Goal: Find specific page/section: Find specific page/section

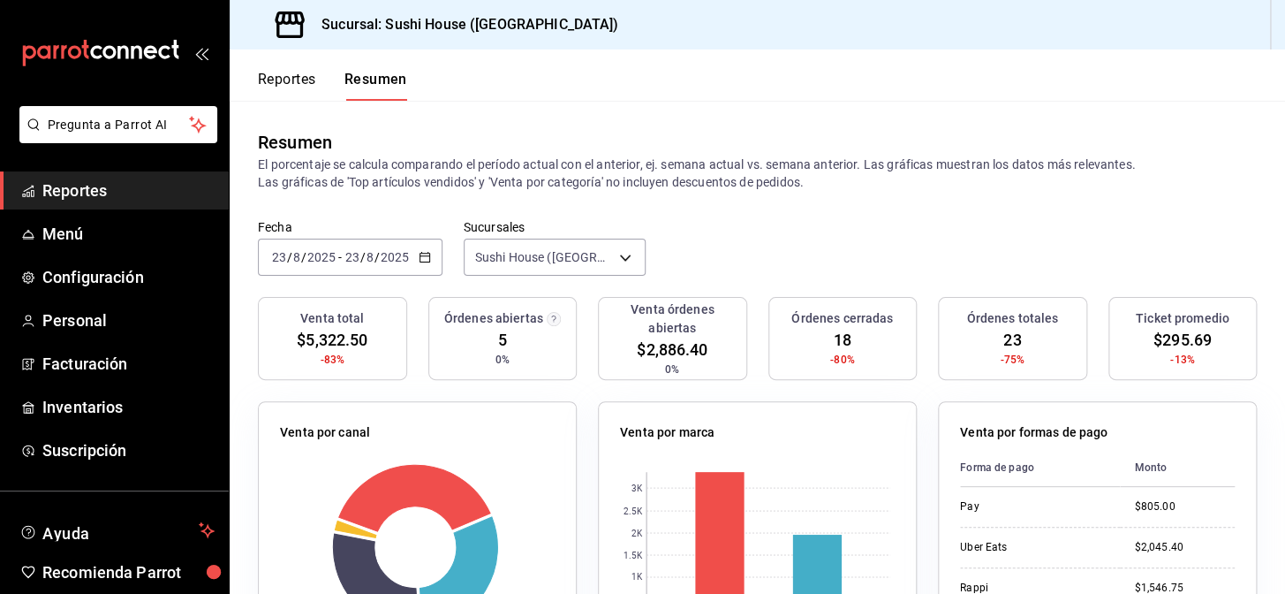
click at [114, 175] on link "Reportes" at bounding box center [114, 190] width 229 height 38
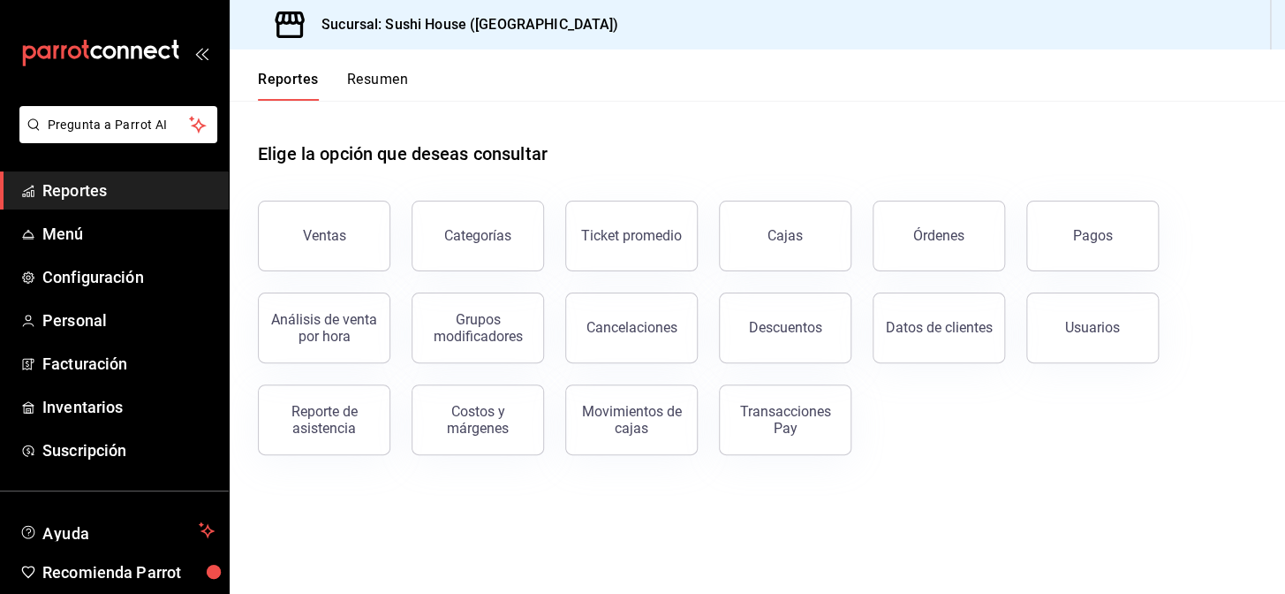
click at [359, 87] on button "Resumen" at bounding box center [377, 86] width 61 height 30
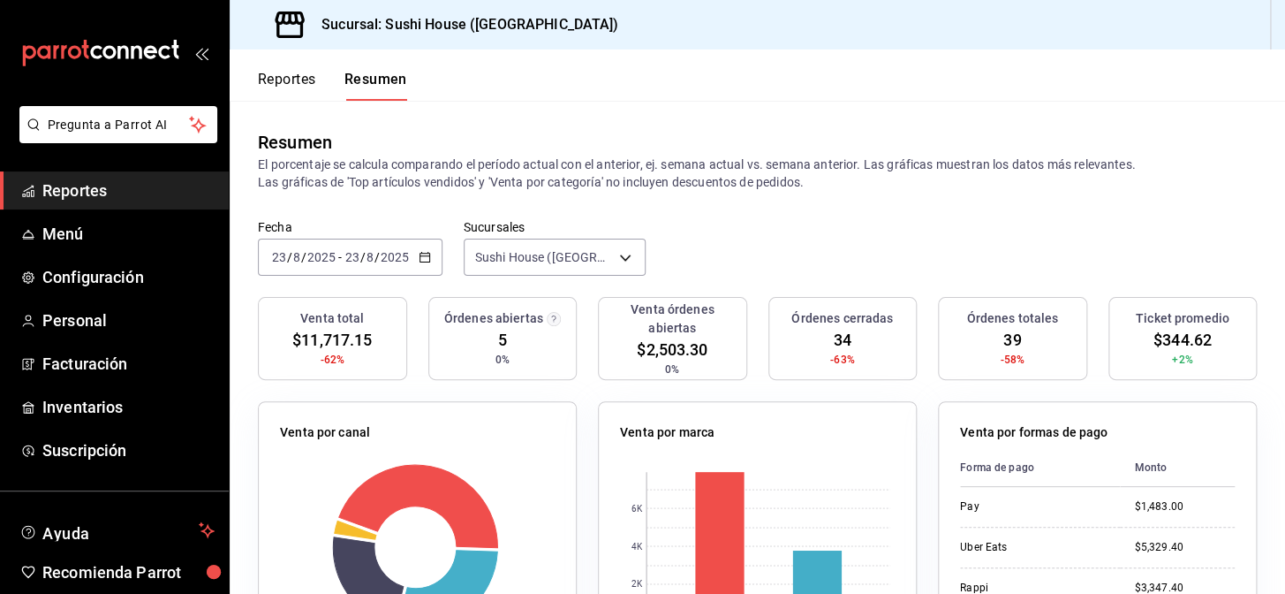
click at [174, 185] on span "Reportes" at bounding box center [128, 190] width 172 height 24
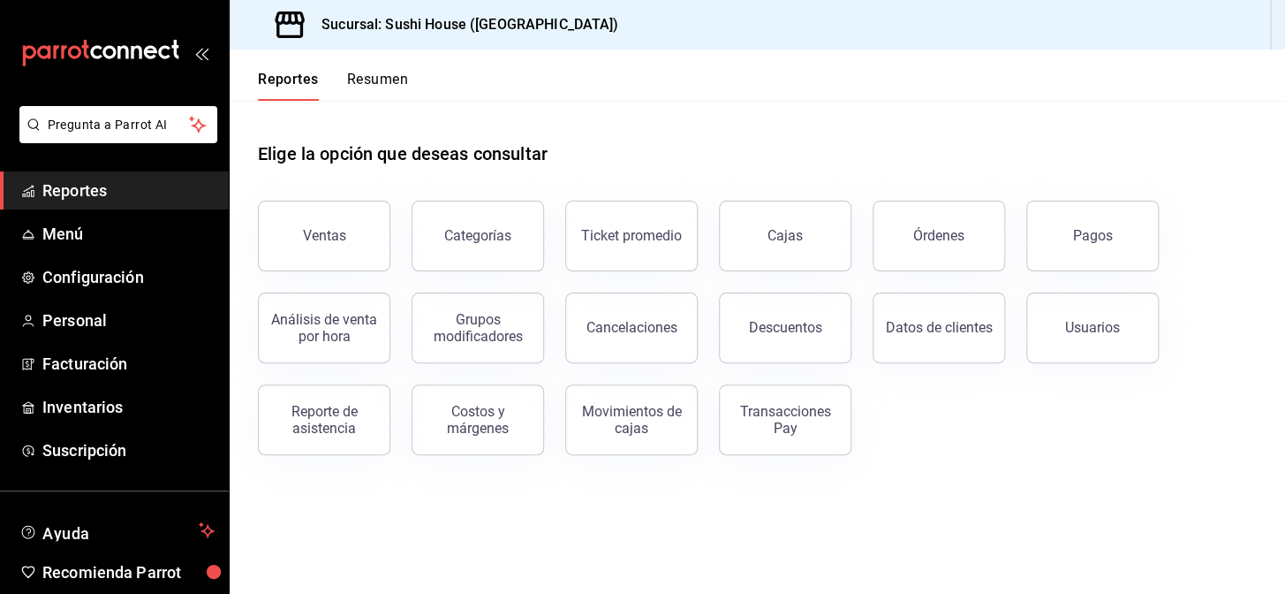
click at [366, 90] on button "Resumen" at bounding box center [377, 86] width 61 height 30
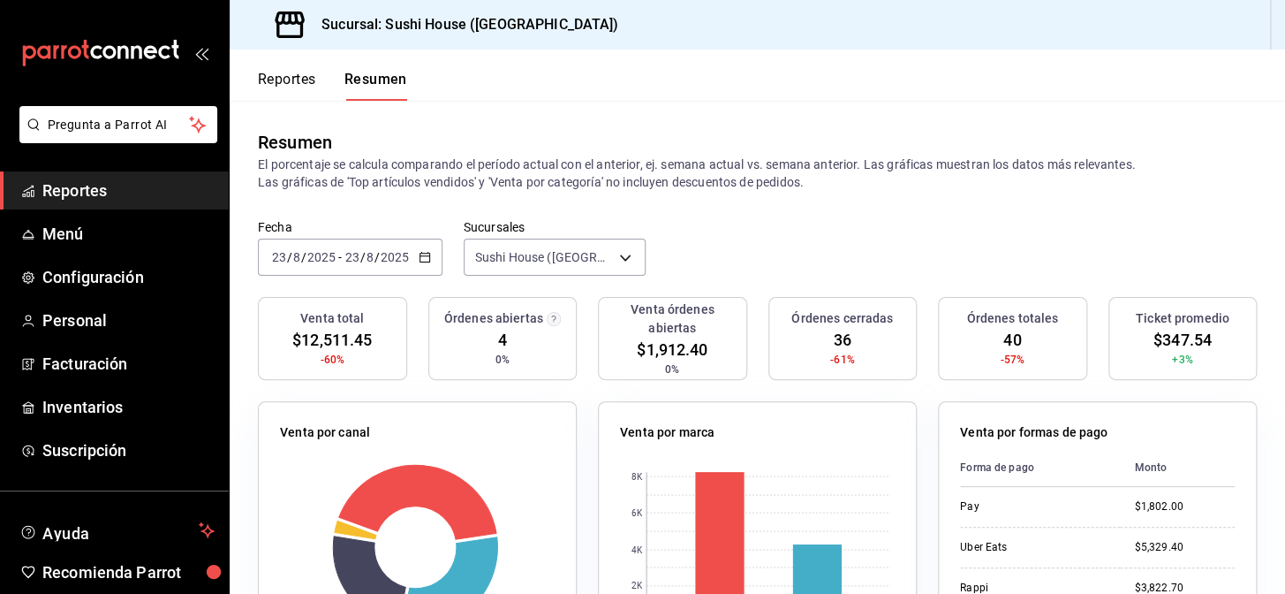
click at [178, 184] on span "Reportes" at bounding box center [128, 190] width 172 height 24
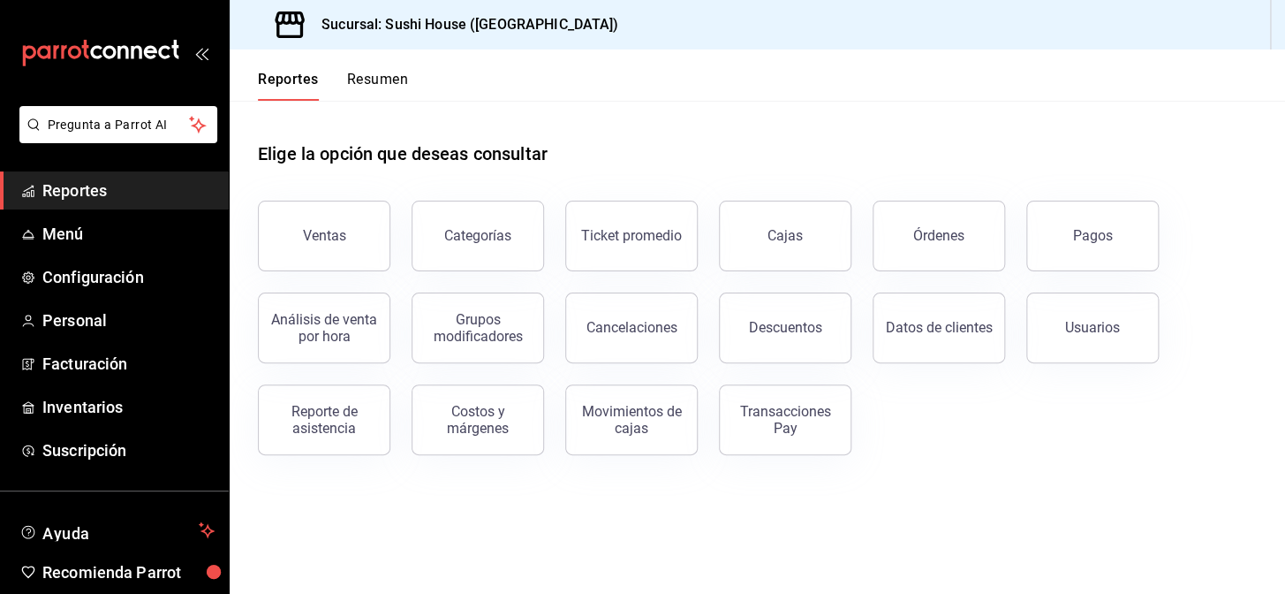
click at [384, 74] on button "Resumen" at bounding box center [377, 86] width 61 height 30
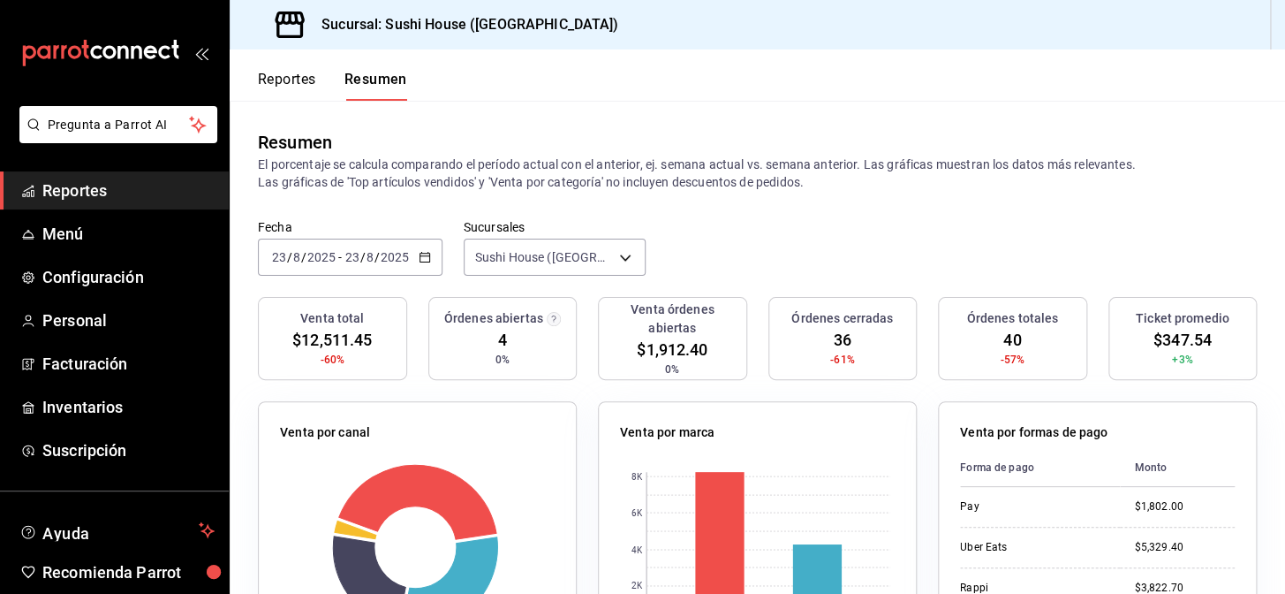
click at [104, 180] on span "Reportes" at bounding box center [128, 190] width 172 height 24
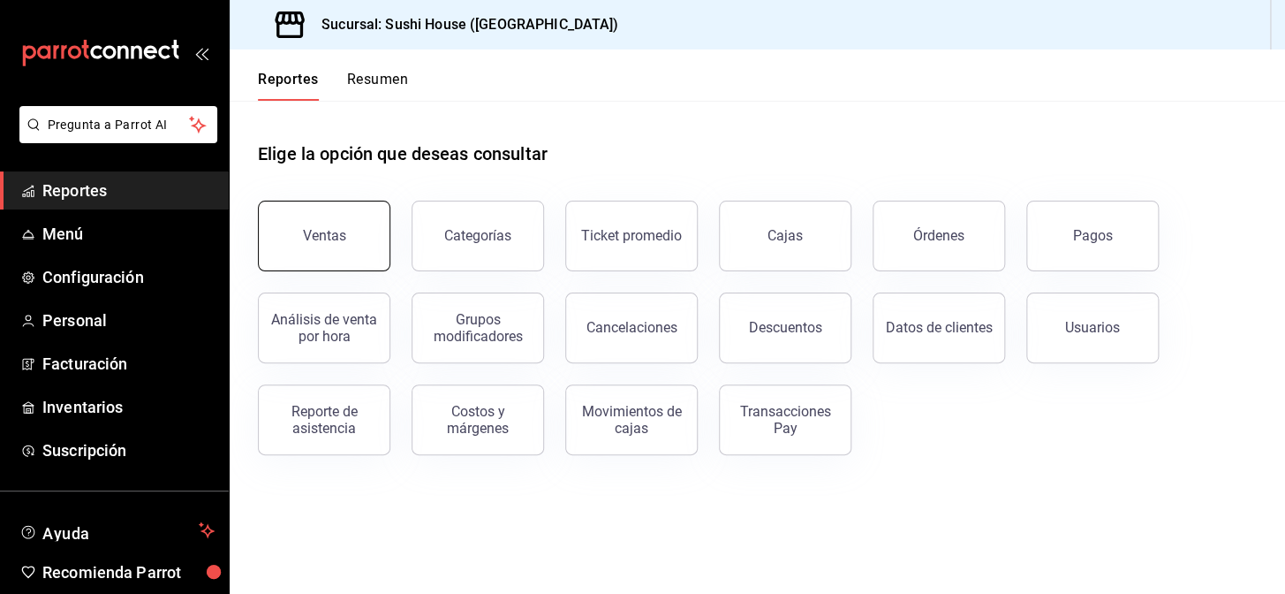
click at [313, 240] on div "Ventas" at bounding box center [324, 235] width 43 height 17
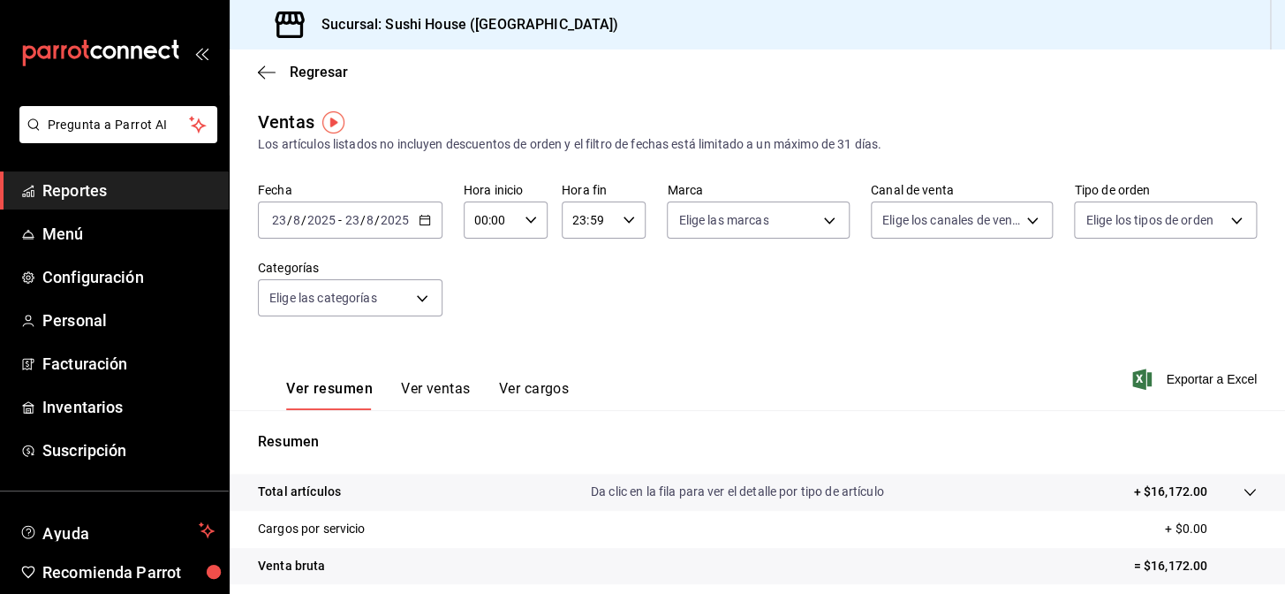
click at [173, 191] on span "Reportes" at bounding box center [128, 190] width 172 height 24
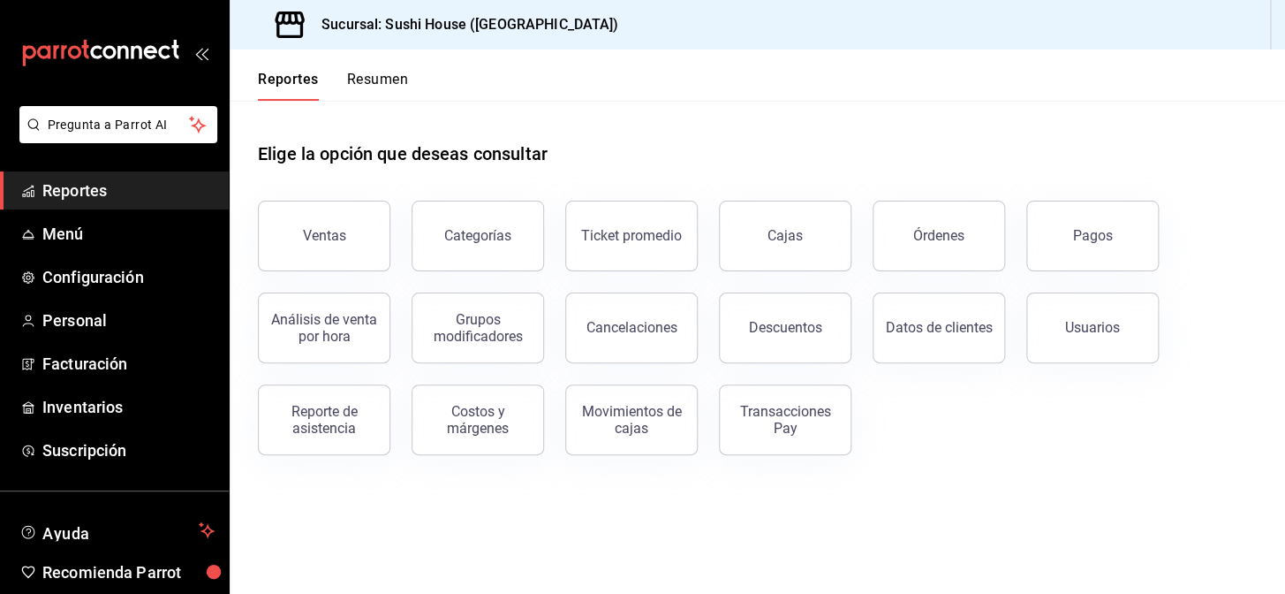
click at [393, 79] on button "Resumen" at bounding box center [377, 86] width 61 height 30
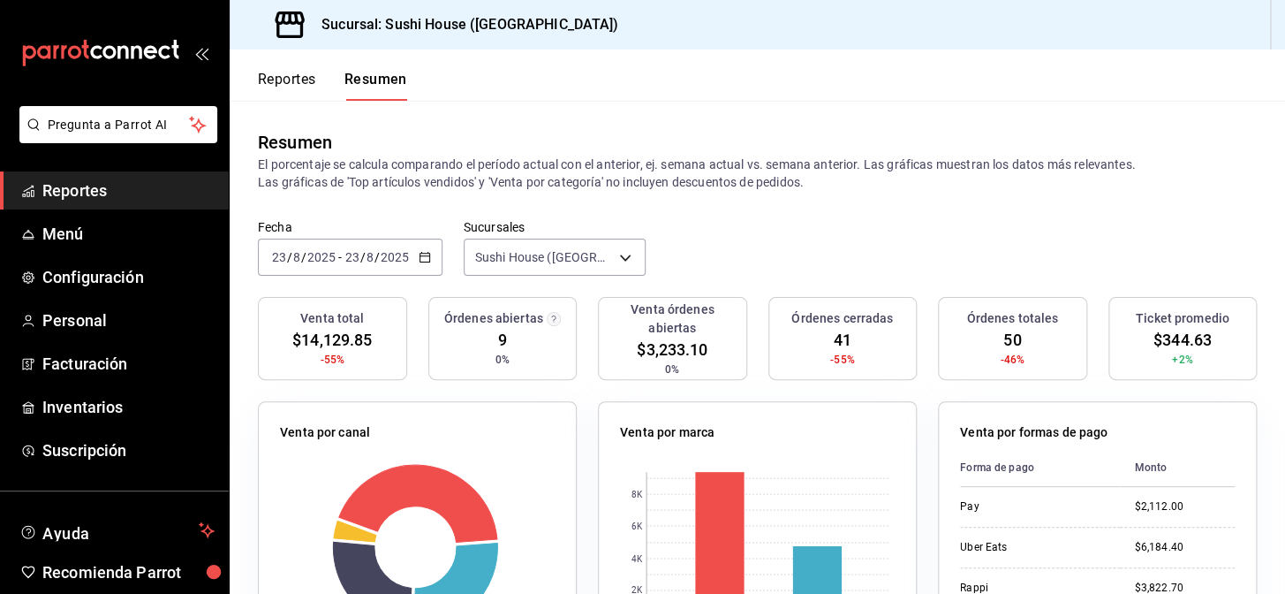
click at [160, 191] on span "Reportes" at bounding box center [128, 190] width 172 height 24
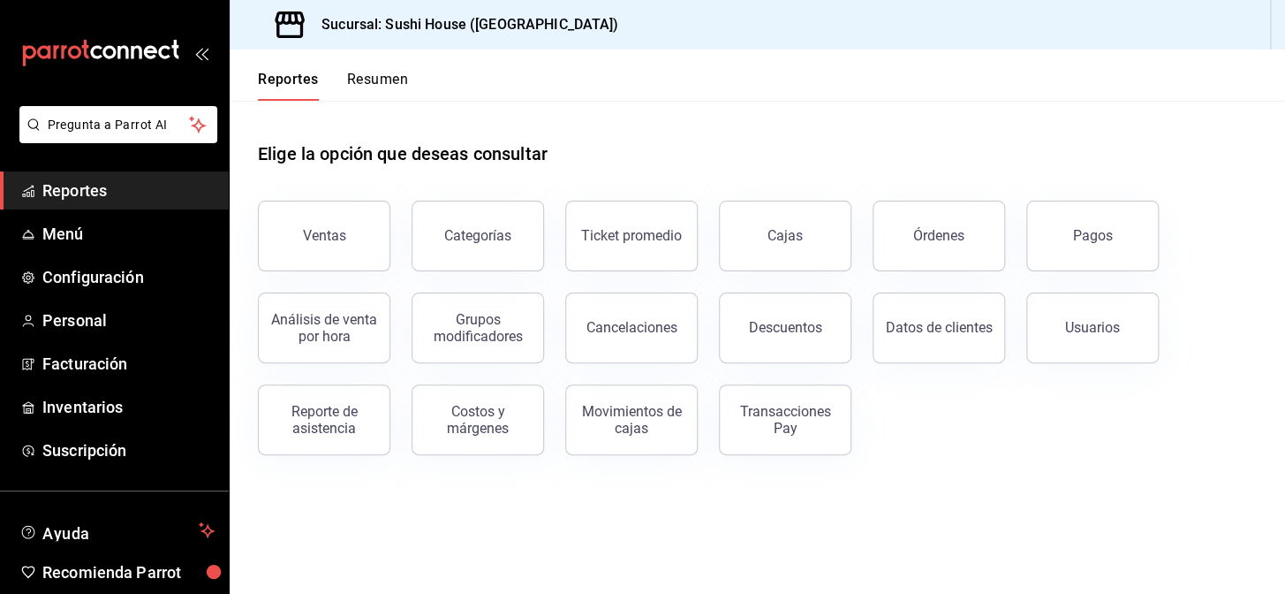
click at [374, 88] on button "Resumen" at bounding box center [377, 86] width 61 height 30
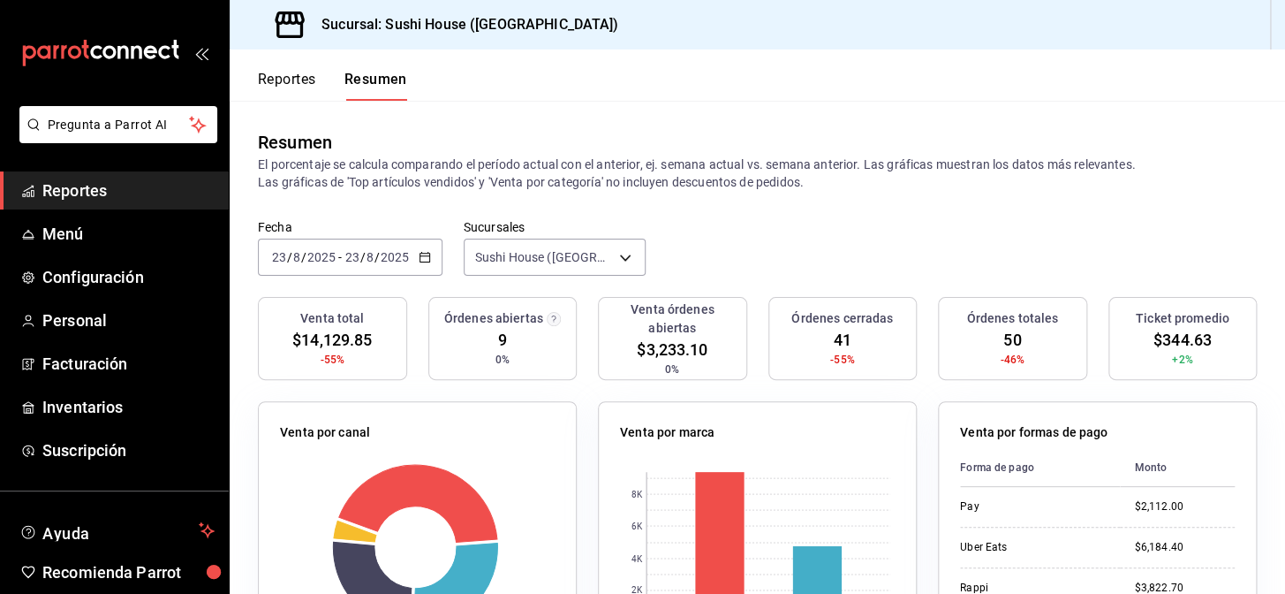
click at [140, 192] on span "Reportes" at bounding box center [128, 190] width 172 height 24
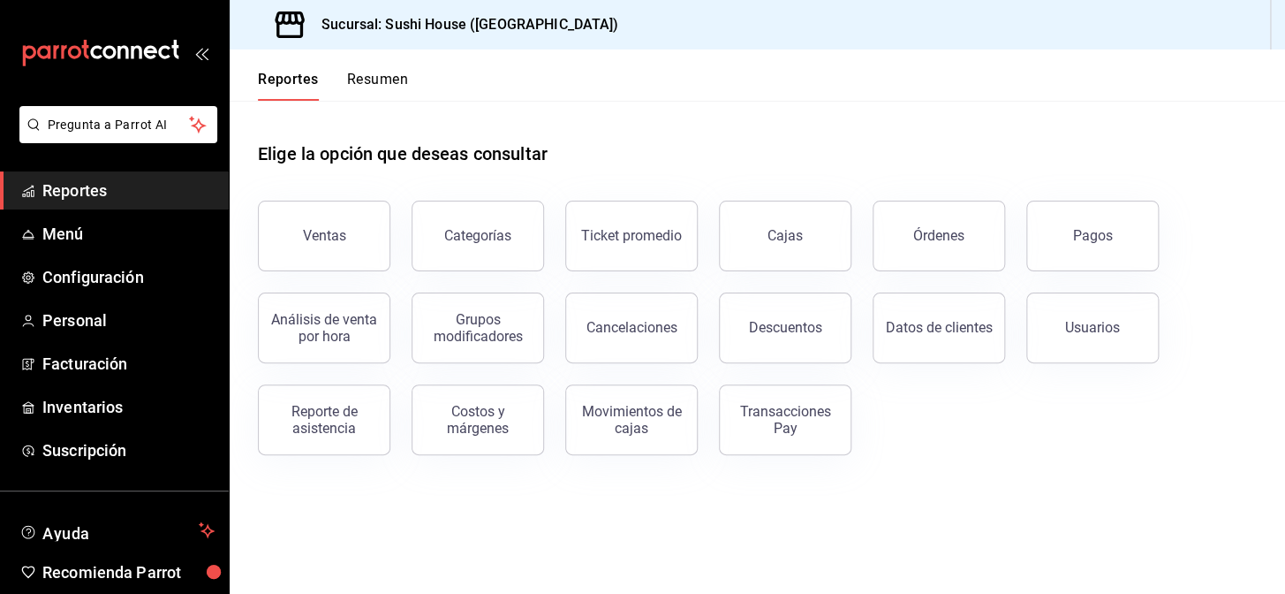
click at [351, 71] on button "Resumen" at bounding box center [377, 86] width 61 height 30
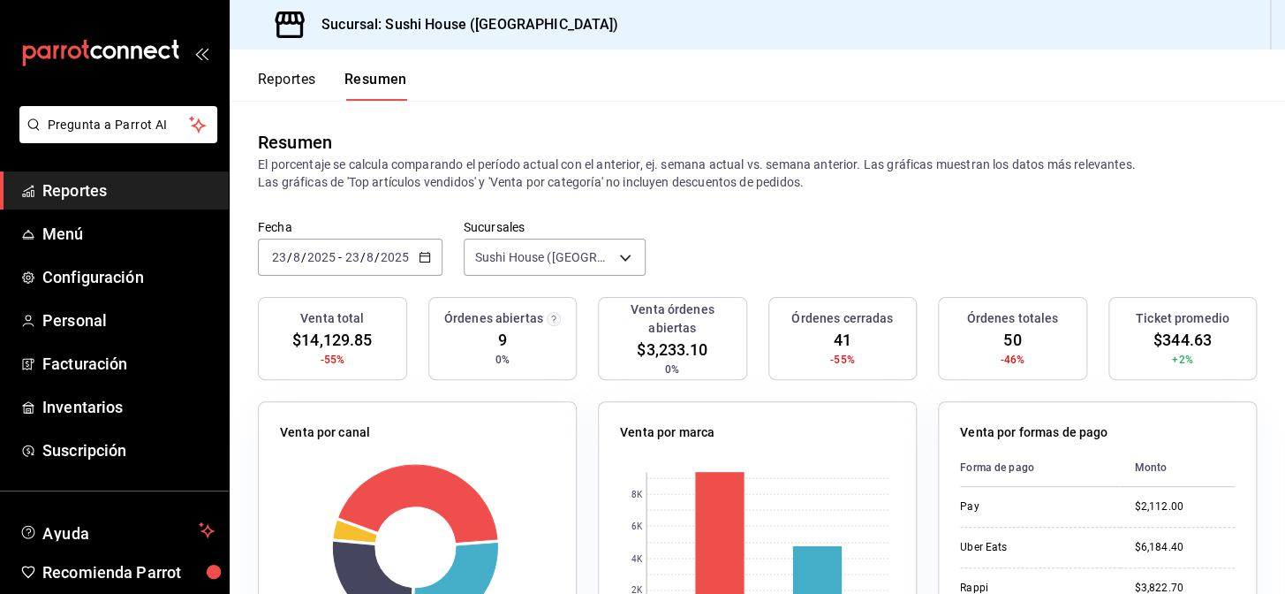
click at [137, 179] on span "Reportes" at bounding box center [128, 190] width 172 height 24
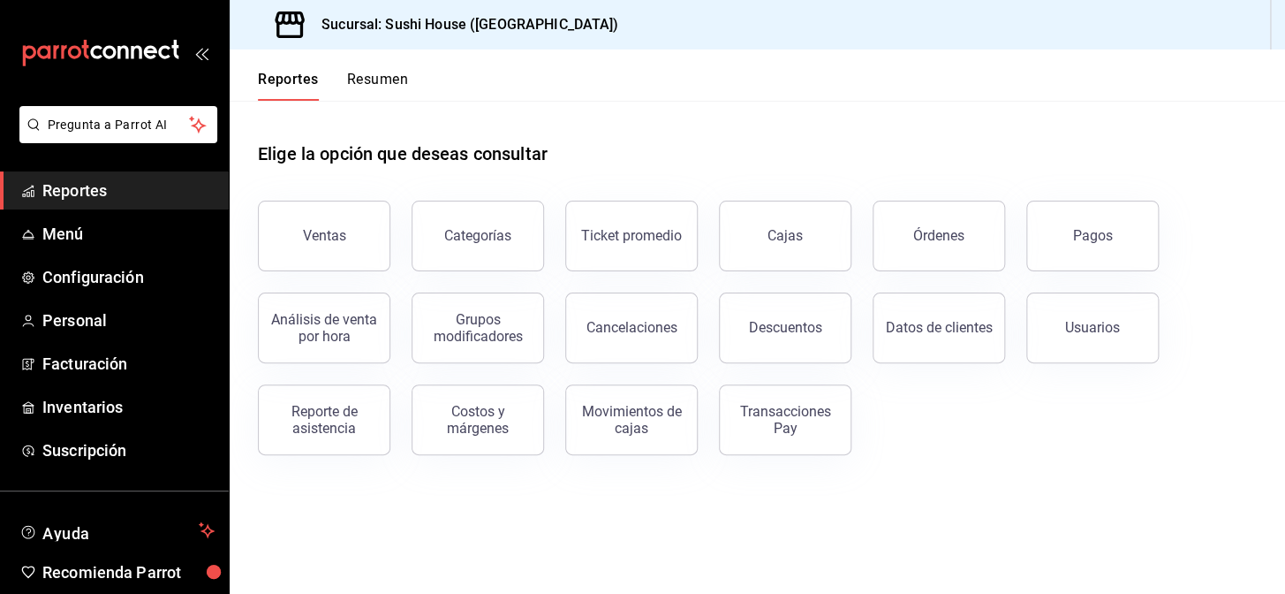
click at [397, 80] on button "Resumen" at bounding box center [377, 86] width 61 height 30
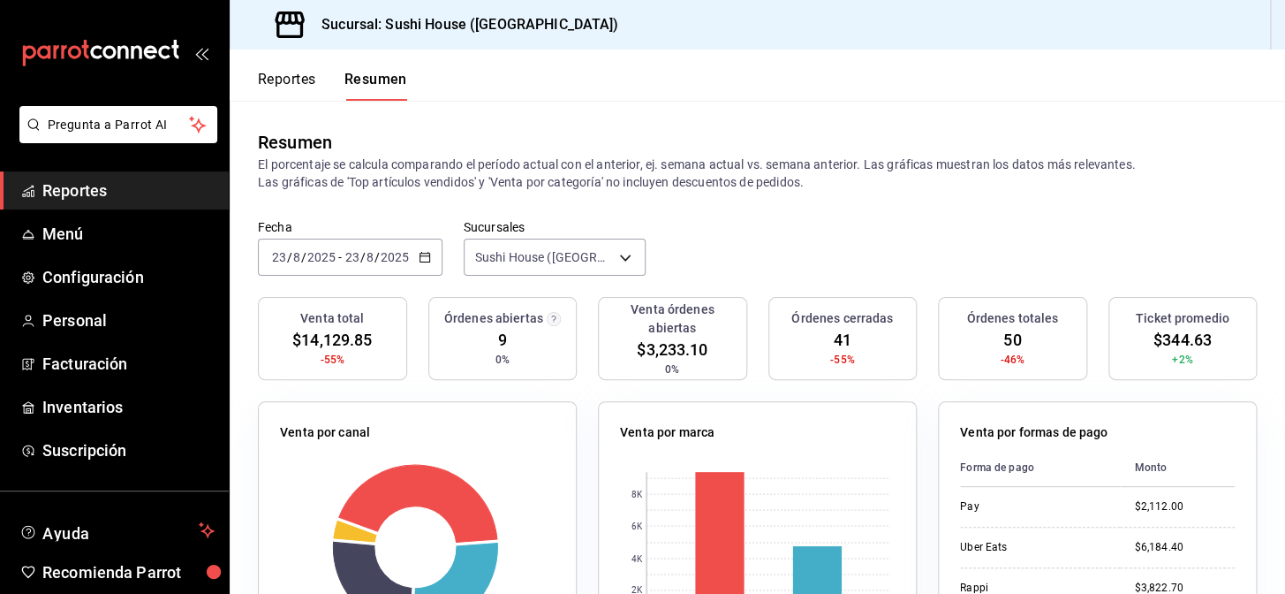
click at [168, 193] on span "Reportes" at bounding box center [128, 190] width 172 height 24
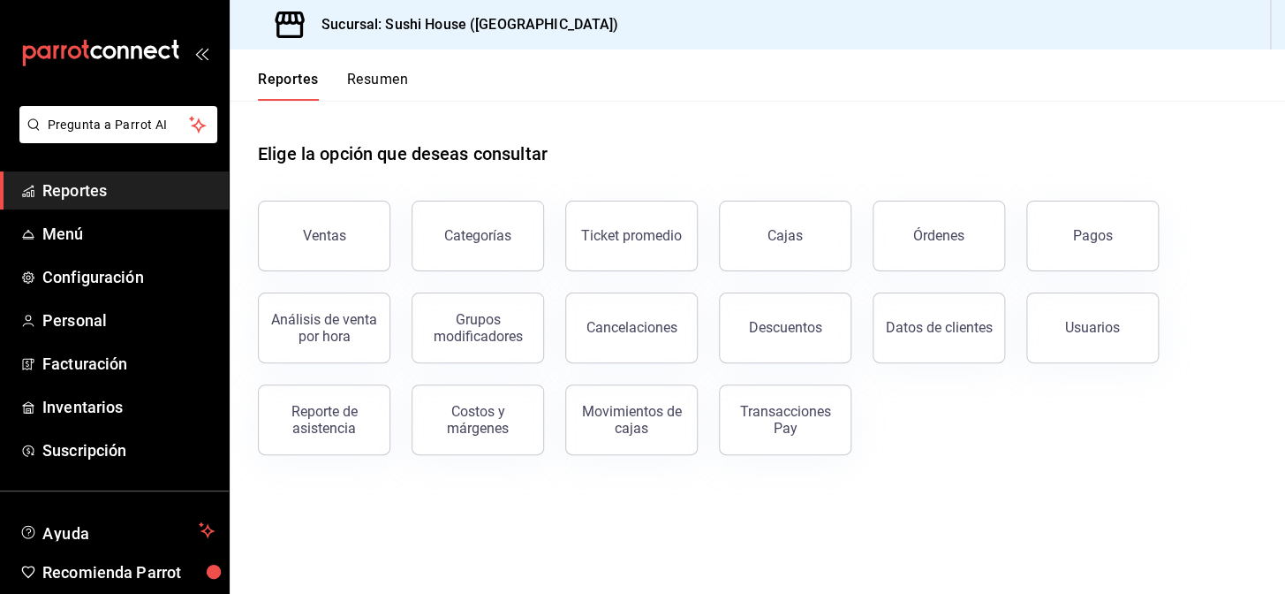
click at [374, 88] on button "Resumen" at bounding box center [377, 86] width 61 height 30
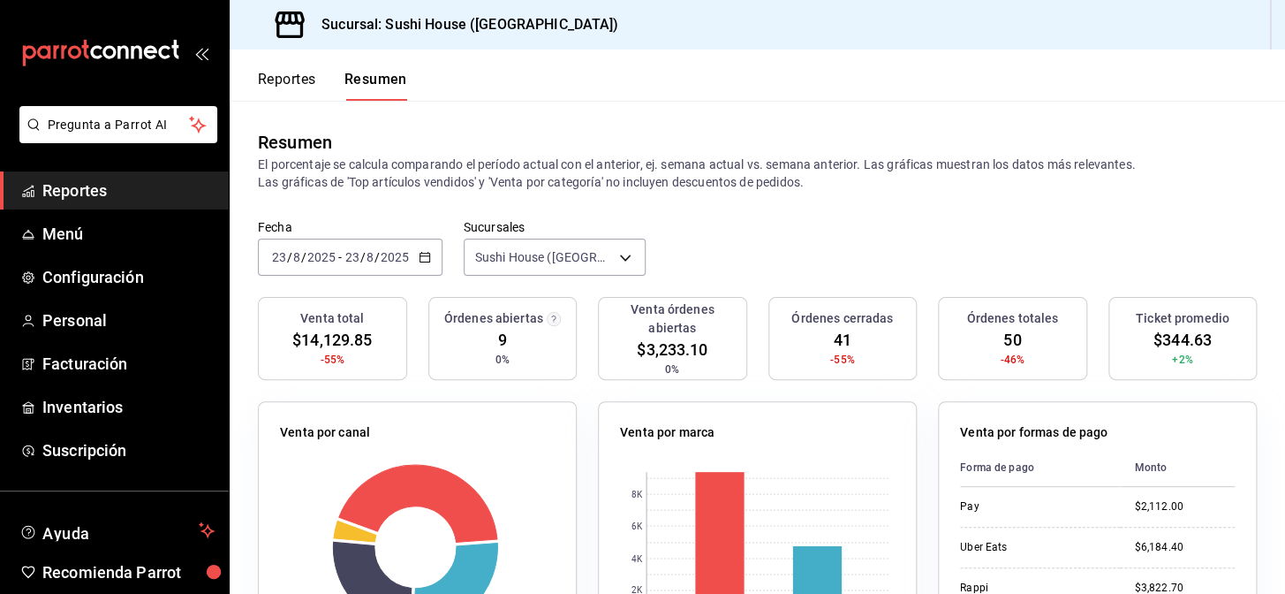
click at [72, 182] on span "Reportes" at bounding box center [128, 190] width 172 height 24
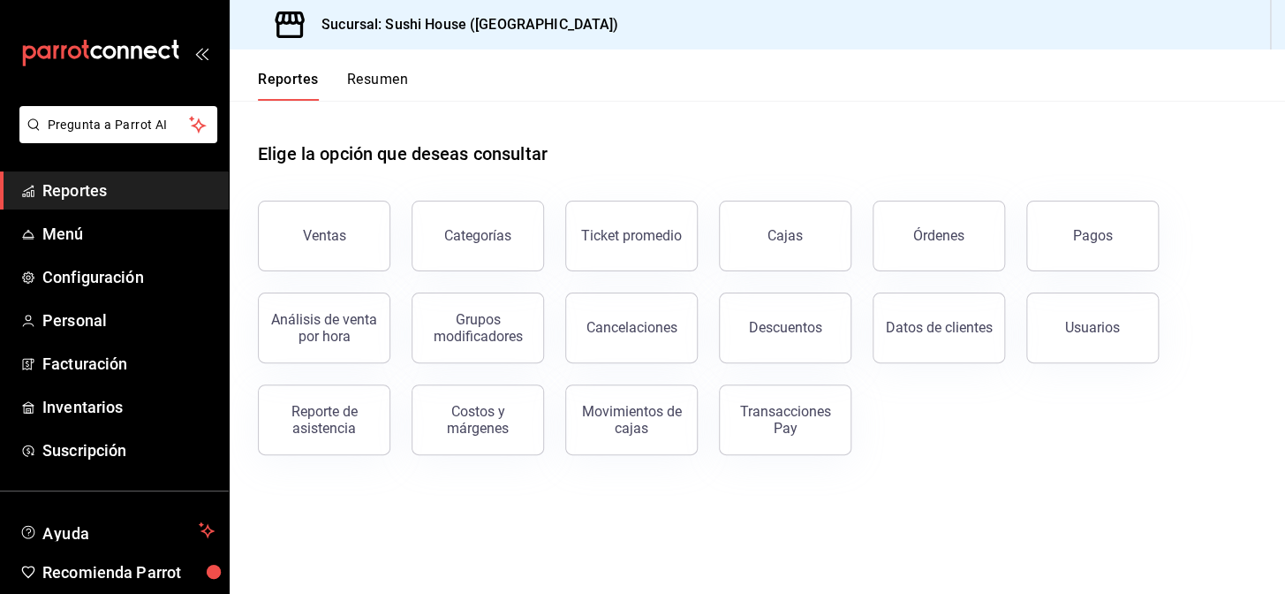
click at [379, 79] on button "Resumen" at bounding box center [377, 86] width 61 height 30
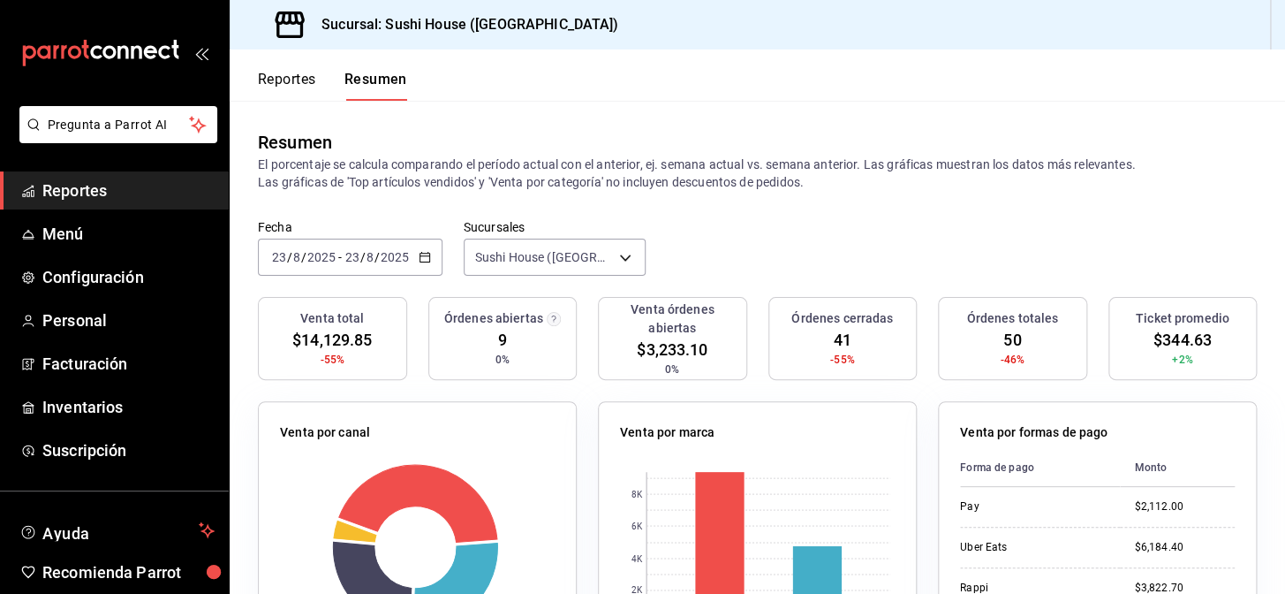
click at [186, 200] on span "Reportes" at bounding box center [128, 190] width 172 height 24
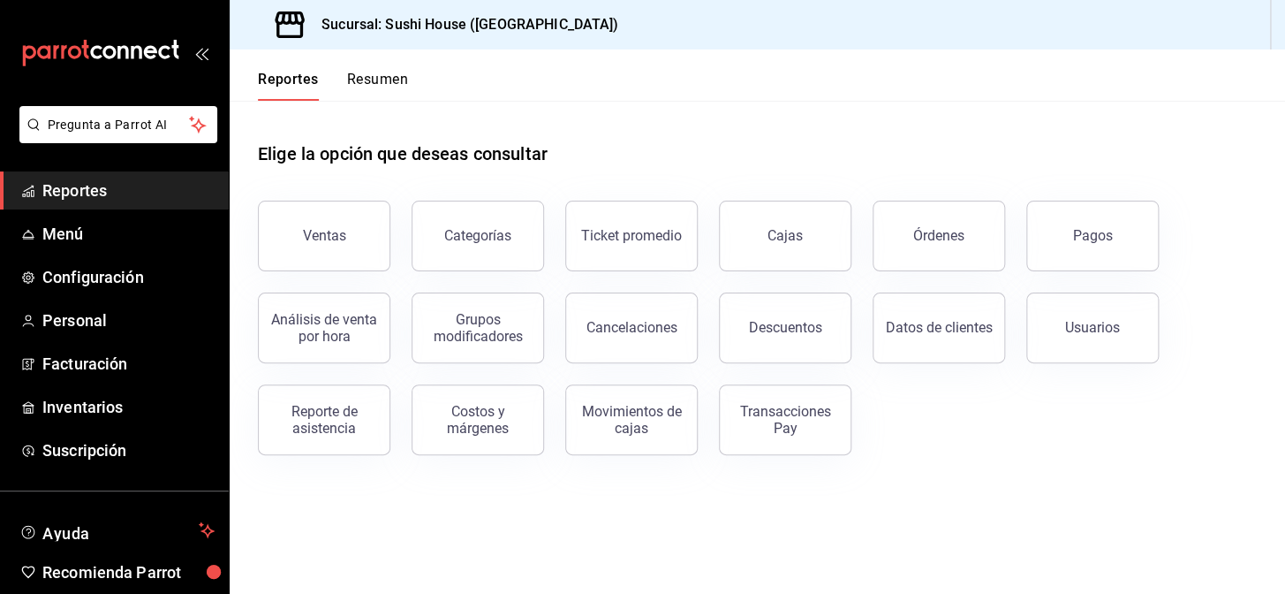
click at [361, 76] on button "Resumen" at bounding box center [377, 86] width 61 height 30
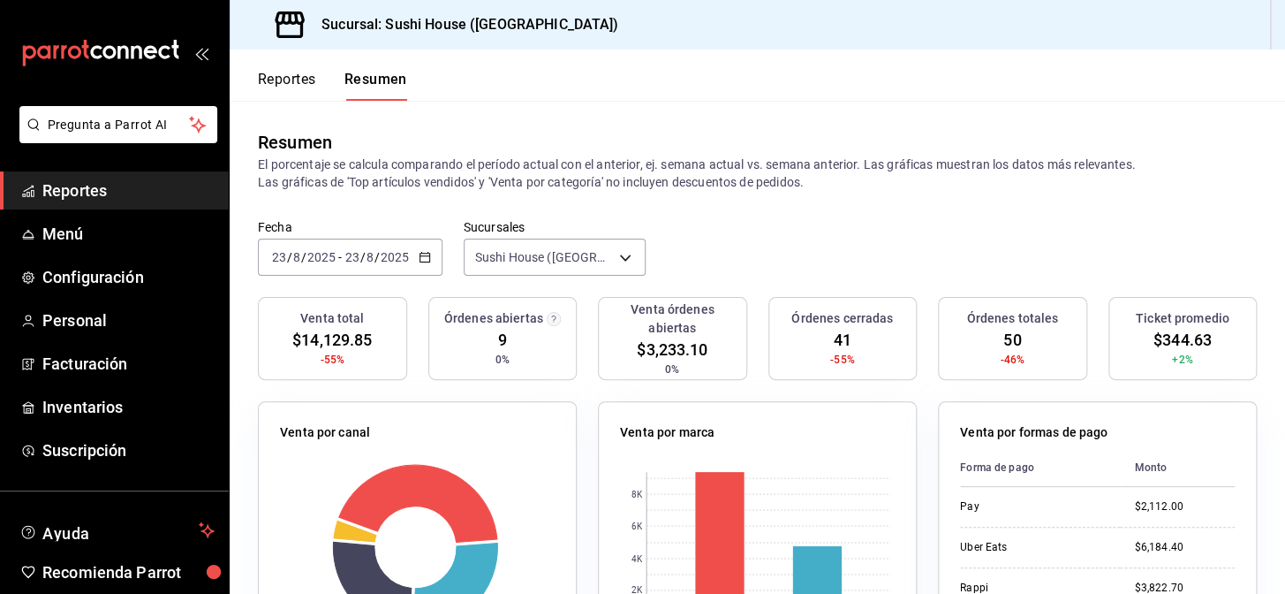
click at [120, 188] on span "Reportes" at bounding box center [128, 190] width 172 height 24
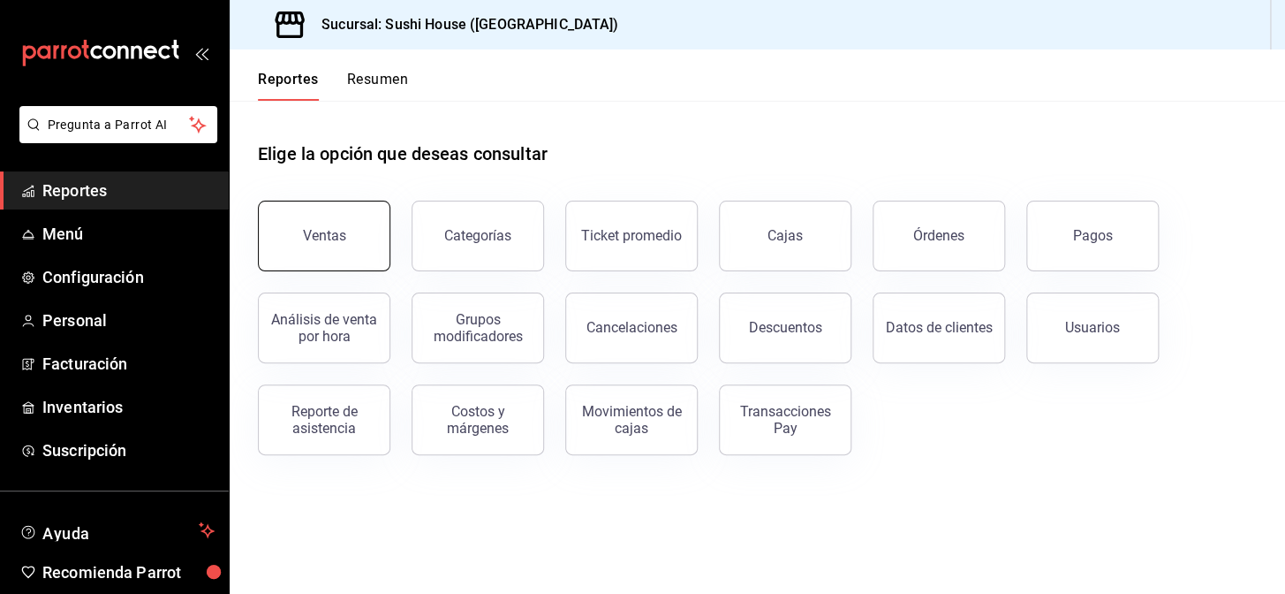
click at [301, 238] on button "Ventas" at bounding box center [324, 235] width 132 height 71
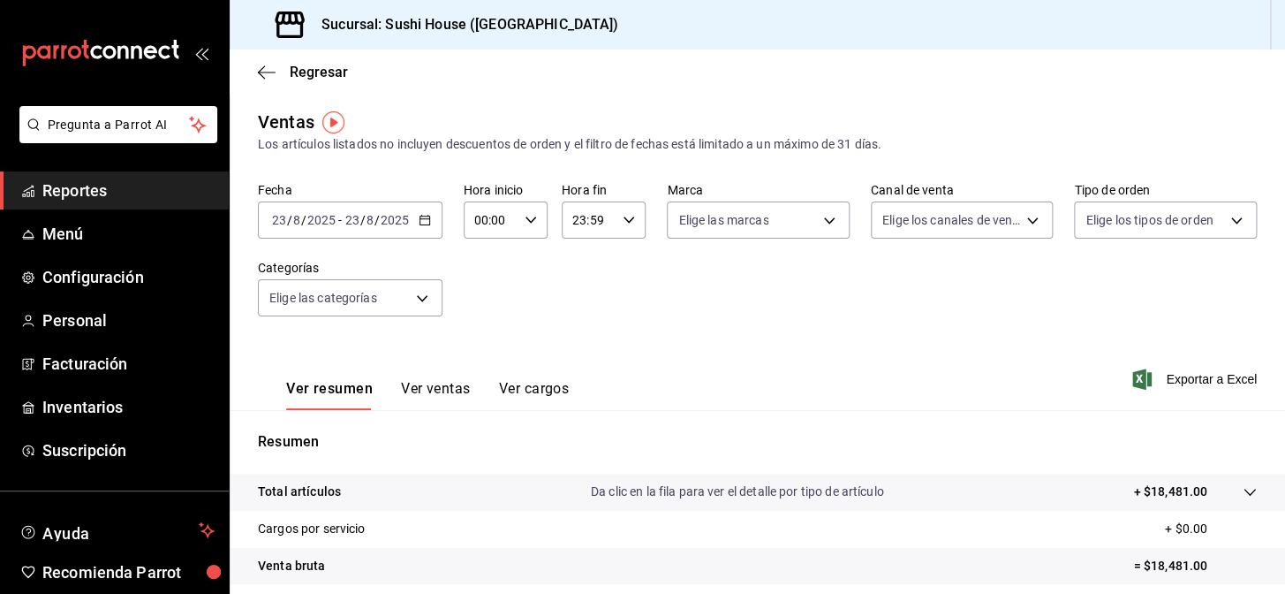
click at [147, 195] on span "Reportes" at bounding box center [128, 190] width 172 height 24
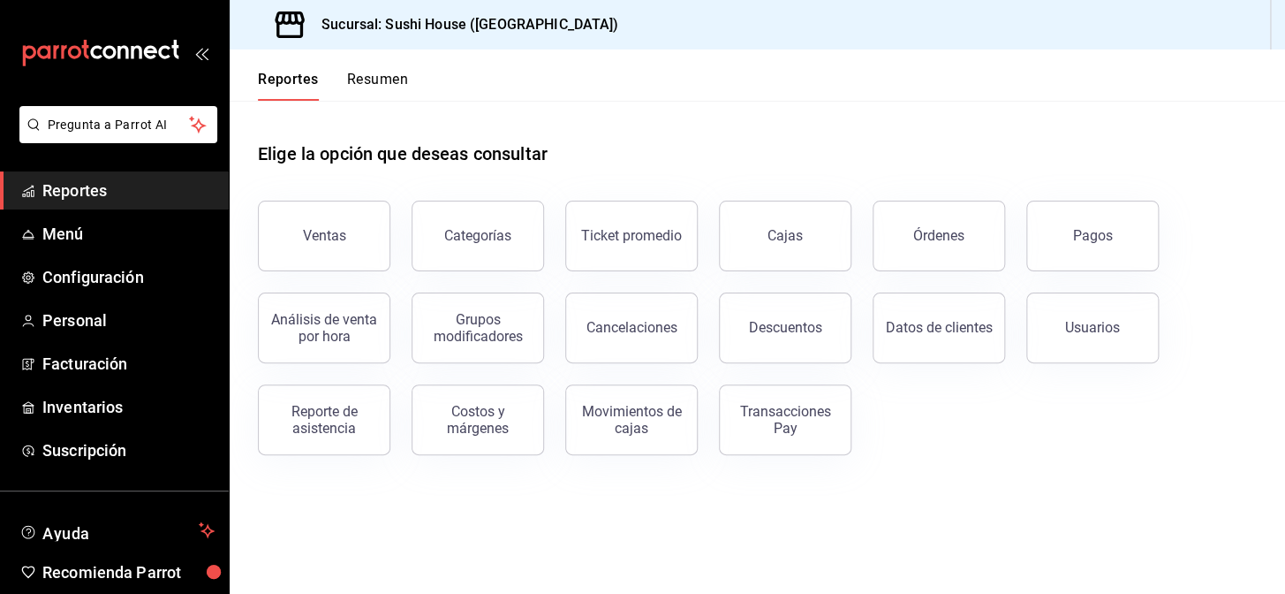
click at [388, 81] on button "Resumen" at bounding box center [377, 86] width 61 height 30
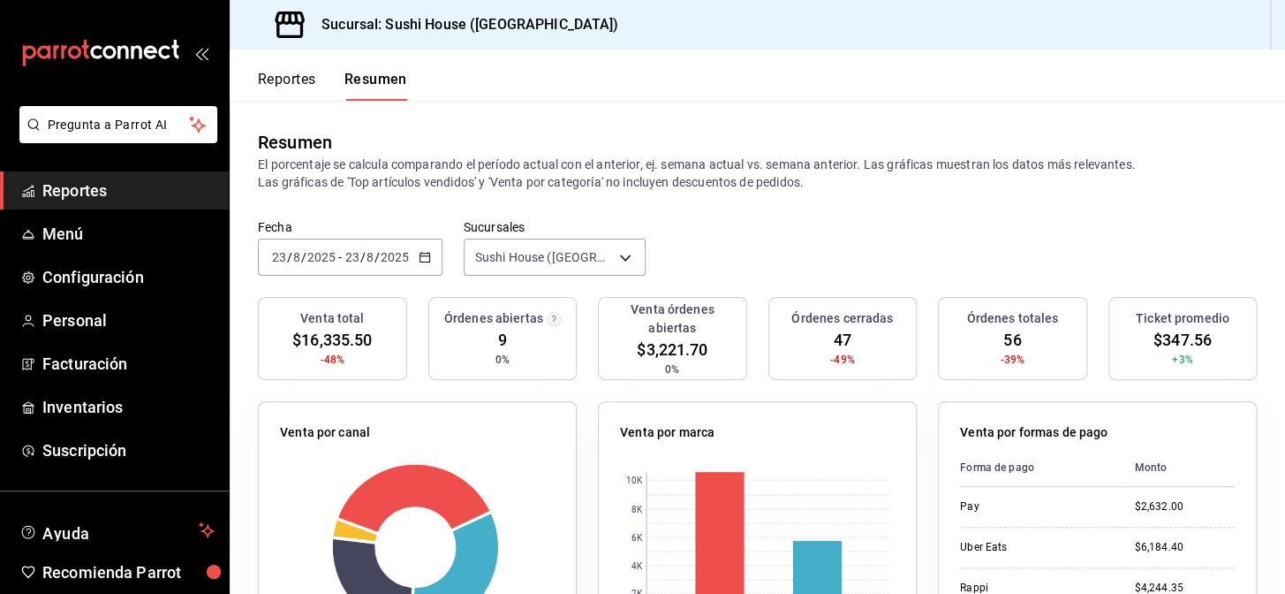
click at [140, 197] on span "Reportes" at bounding box center [128, 190] width 172 height 24
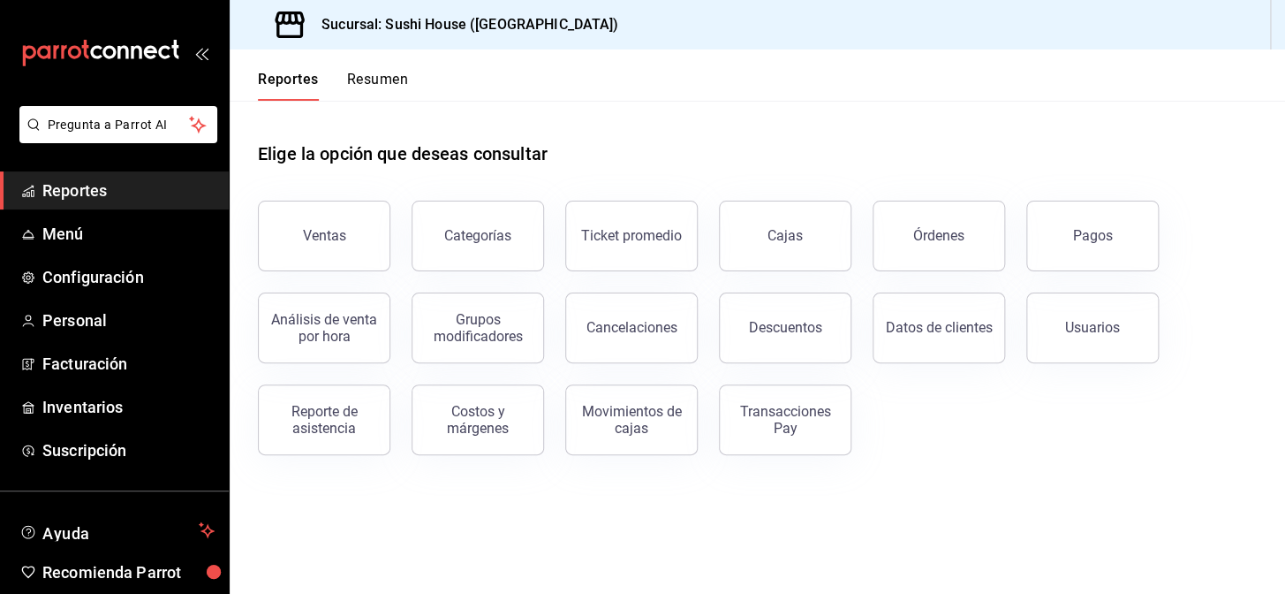
click at [392, 80] on button "Resumen" at bounding box center [377, 86] width 61 height 30
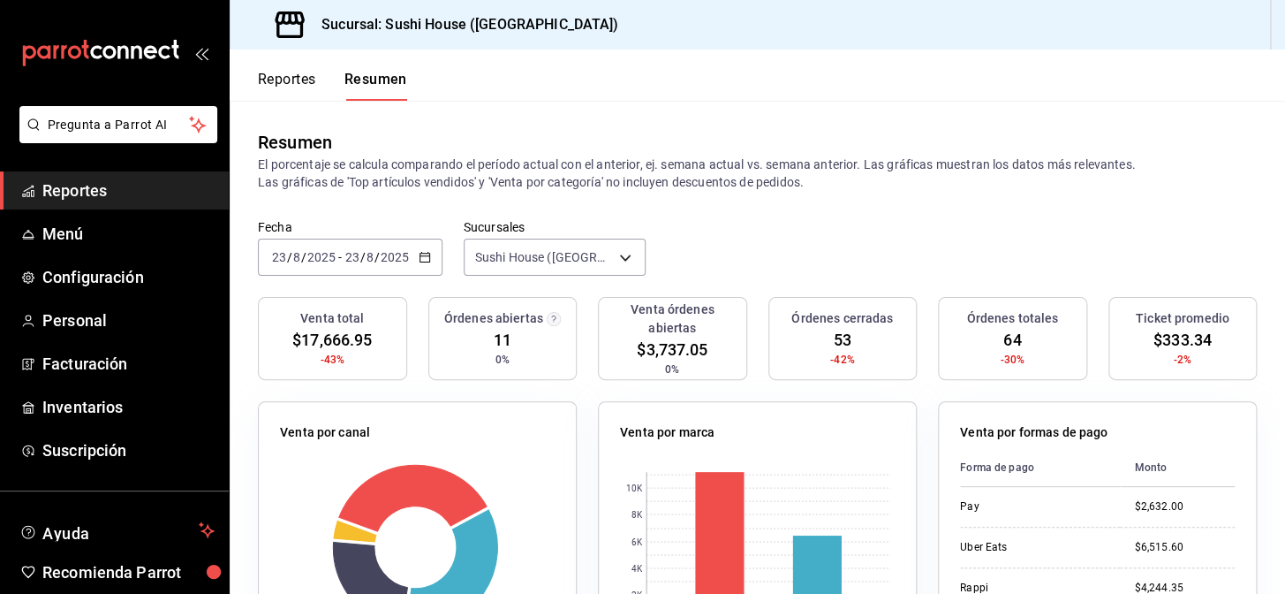
click at [136, 191] on span "Reportes" at bounding box center [128, 190] width 172 height 24
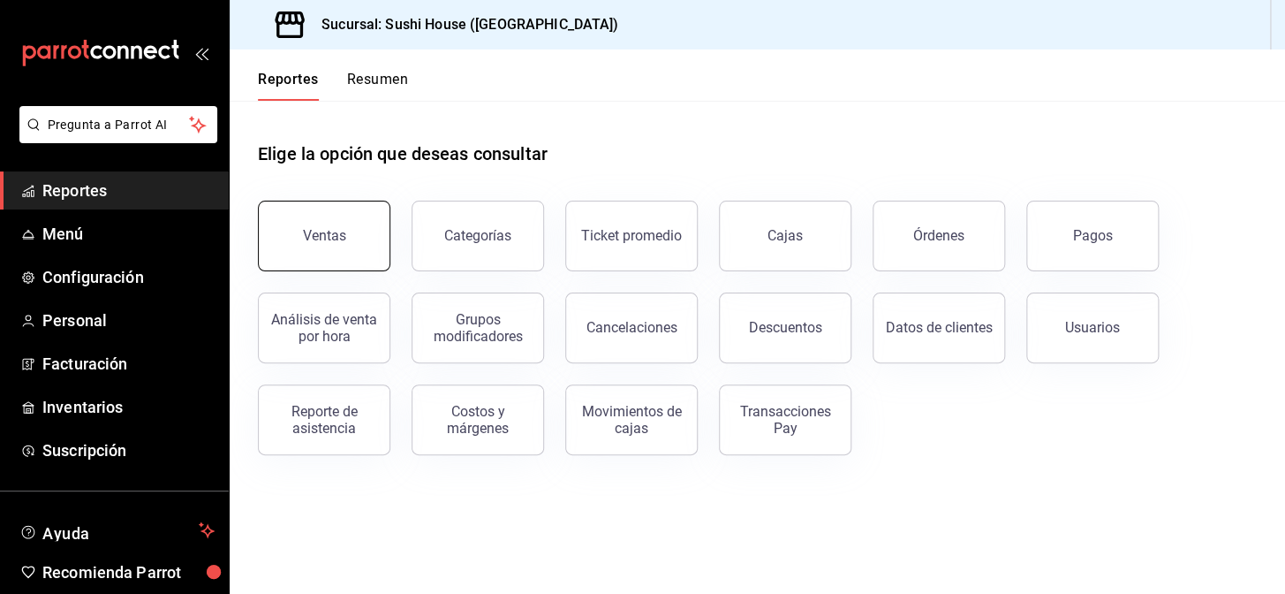
drag, startPoint x: 1020, startPoint y: 79, endPoint x: 301, endPoint y: 255, distance: 740.1
click at [301, 255] on button "Ventas" at bounding box center [324, 235] width 132 height 71
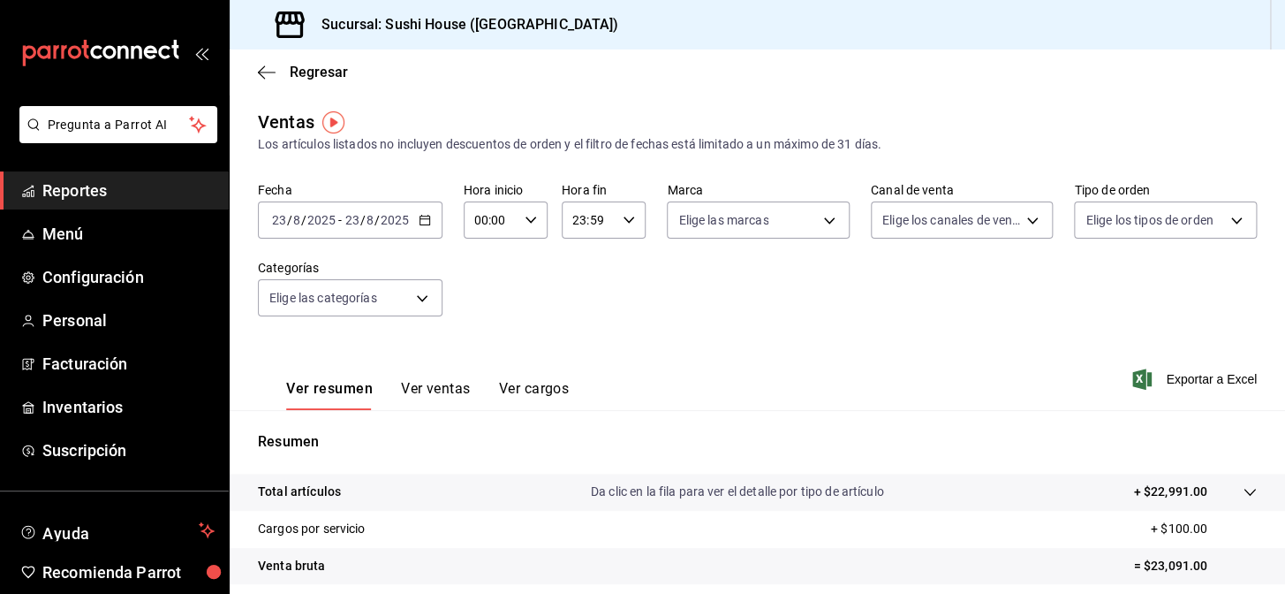
click at [142, 182] on span "Reportes" at bounding box center [128, 190] width 172 height 24
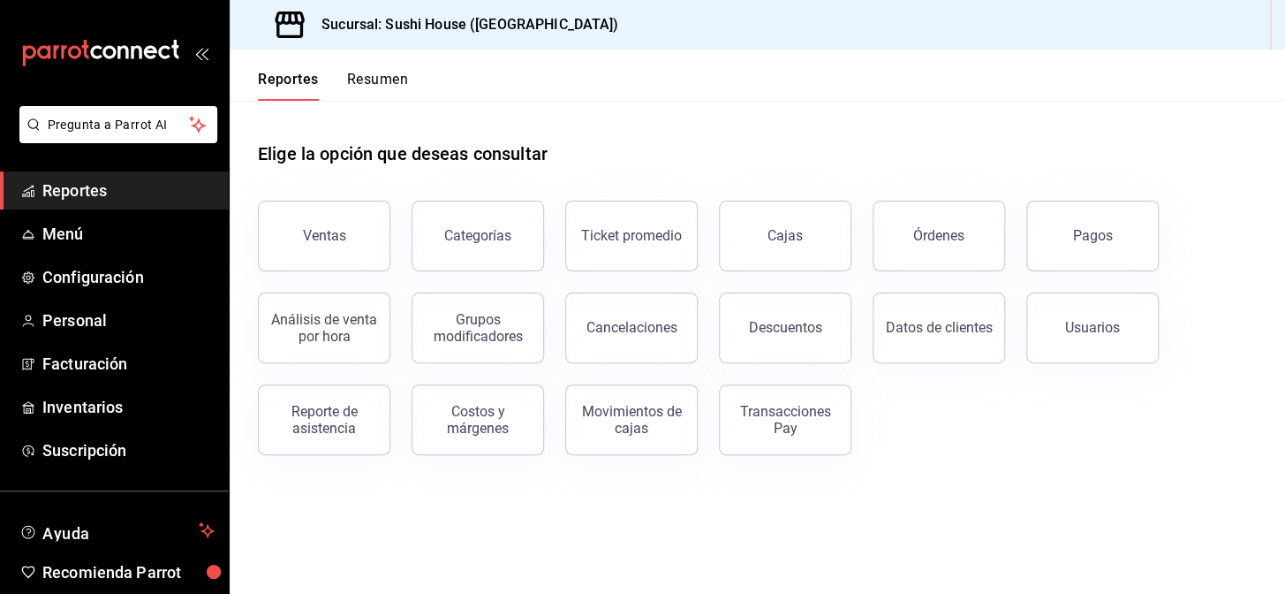
click at [371, 95] on button "Resumen" at bounding box center [377, 86] width 61 height 30
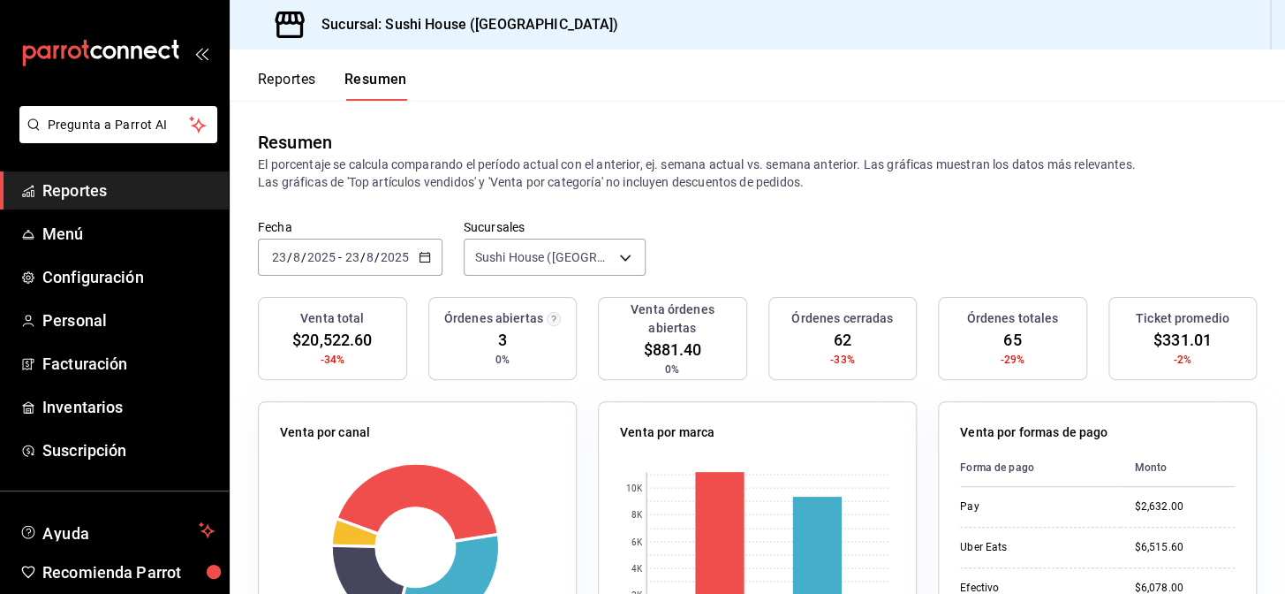
click at [94, 184] on span "Reportes" at bounding box center [128, 190] width 172 height 24
